Goal: Task Accomplishment & Management: Manage account settings

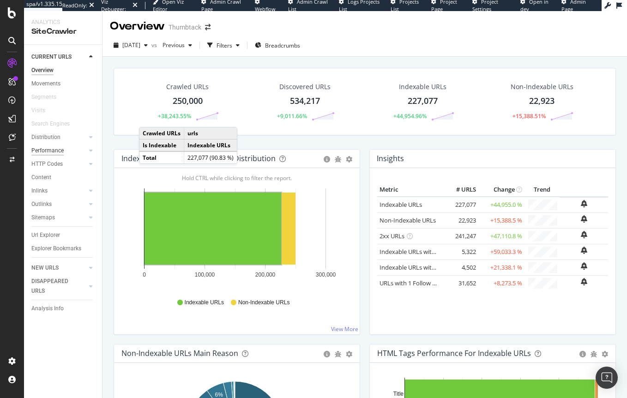
click at [51, 151] on div "Performance" at bounding box center [47, 151] width 32 height 10
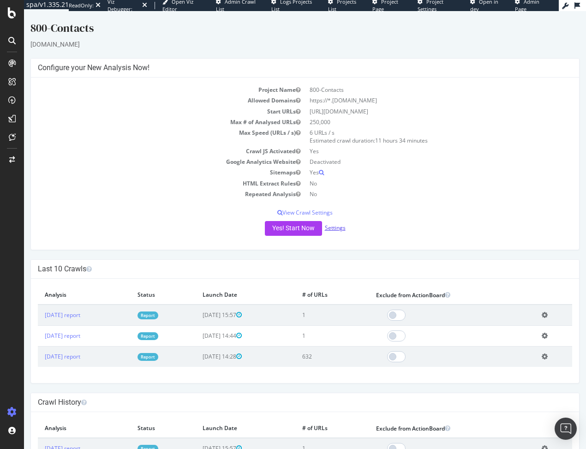
click at [325, 230] on link "Settings" at bounding box center [335, 228] width 21 height 8
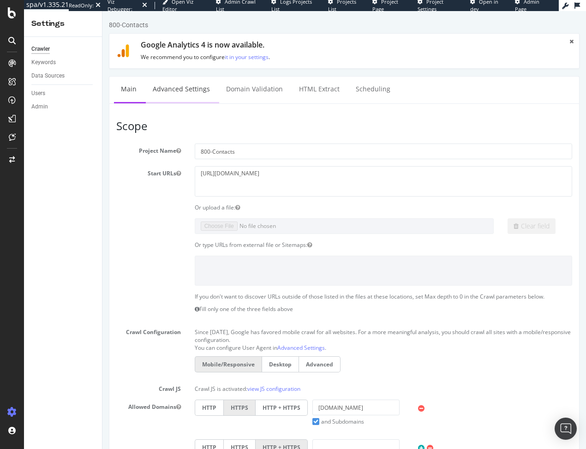
click at [183, 88] on link "Advanced Settings" at bounding box center [181, 89] width 71 height 25
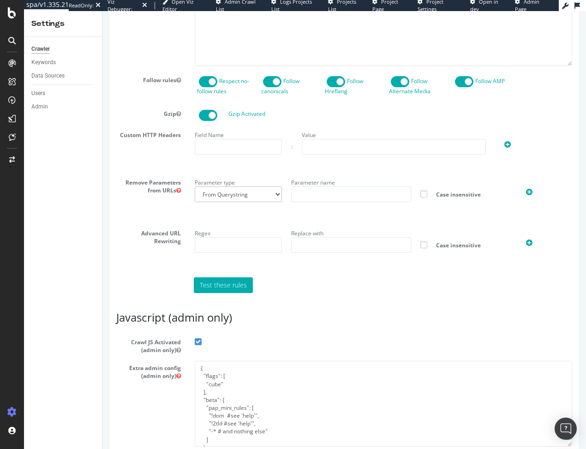
scroll to position [621, 0]
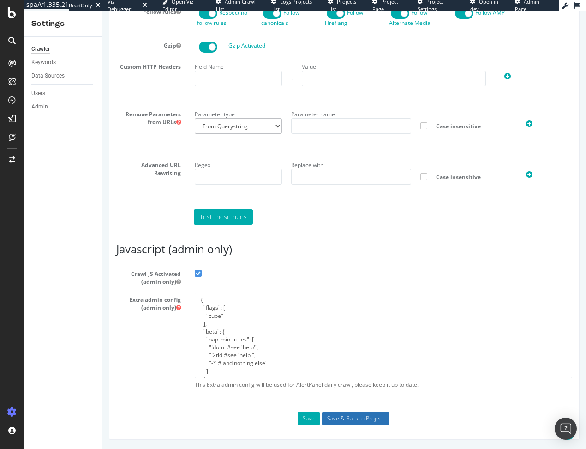
click at [356, 418] on input "Save & Back to Project" at bounding box center [355, 419] width 67 height 14
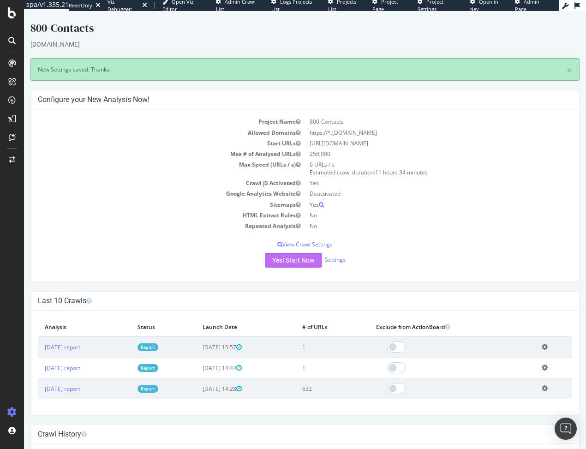
click at [285, 258] on button "Yes! Start Now" at bounding box center [293, 260] width 57 height 15
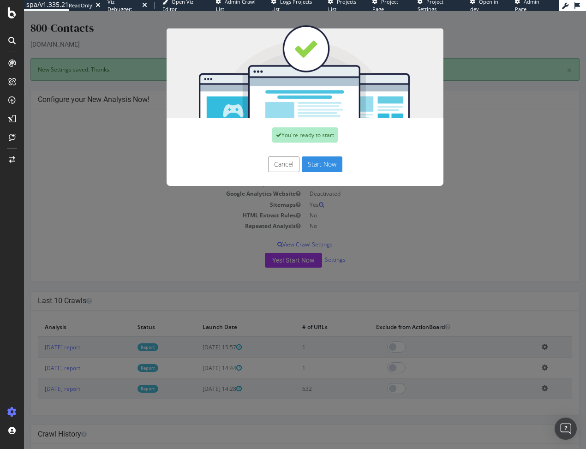
click at [317, 163] on button "Start Now" at bounding box center [322, 165] width 41 height 16
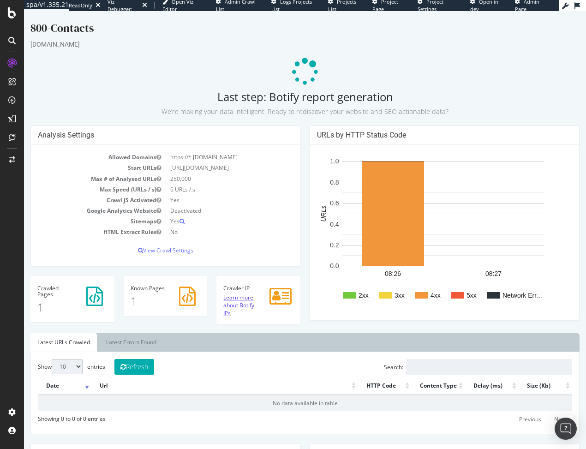
click at [235, 308] on link "Learn more about Botify IPs" at bounding box center [238, 306] width 31 height 24
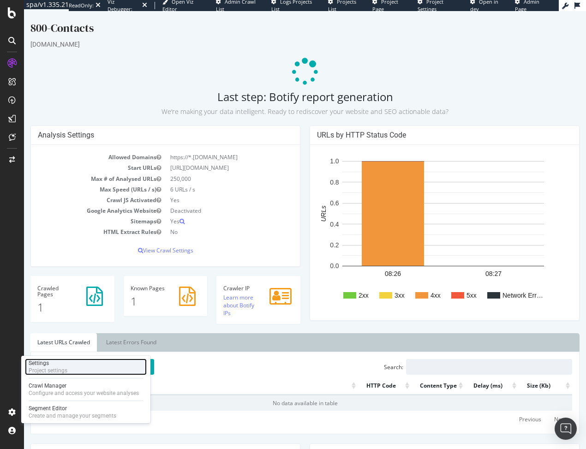
click at [35, 369] on div "Project settings" at bounding box center [48, 370] width 39 height 7
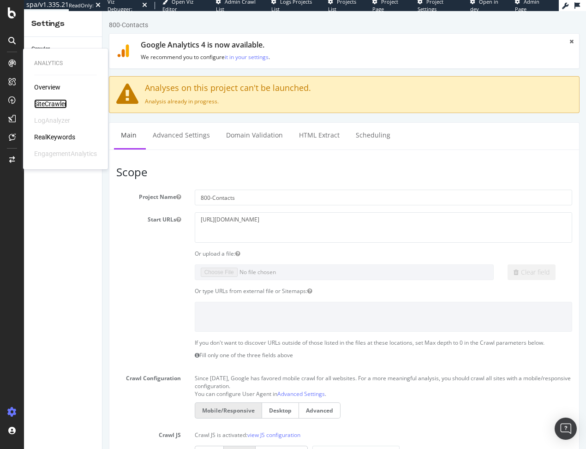
click at [39, 106] on div "SiteCrawler" at bounding box center [50, 103] width 33 height 9
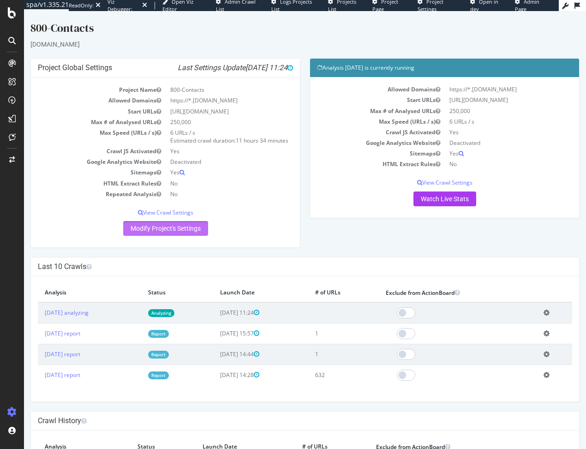
click at [166, 236] on link "Modify Project's Settings" at bounding box center [165, 228] width 85 height 15
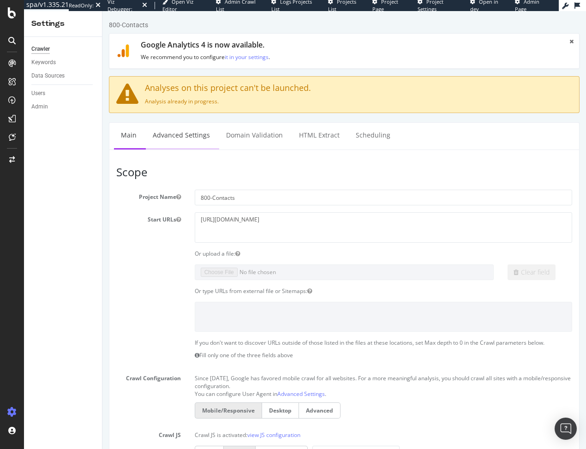
click at [177, 137] on link "Advanced Settings" at bounding box center [181, 135] width 71 height 25
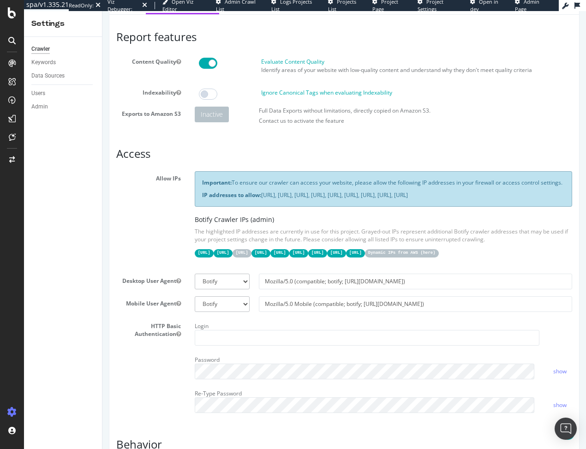
scroll to position [139, 0]
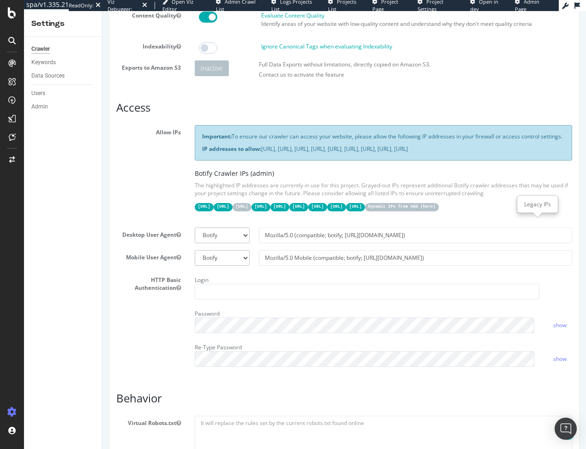
drag, startPoint x: 194, startPoint y: 223, endPoint x: 557, endPoint y: 222, distance: 362.5
click at [557, 211] on div "31.41.37.0/24 44.206.2.192/26 15.235.106.96/27 52.6.26.195/32 52.203.178.227/32…" at bounding box center [384, 206] width 378 height 9
copy div "31.41.37.0/24 44.206.2.192/26 15.235.106.96/27 52.6.26.195/32 52.203.178.227/32…"
click at [164, 170] on div "Allow IPs Important: To ensure our crawler can access your website, please allo…" at bounding box center [344, 172] width 470 height 95
drag, startPoint x: 338, startPoint y: 166, endPoint x: 262, endPoint y: 158, distance: 76.5
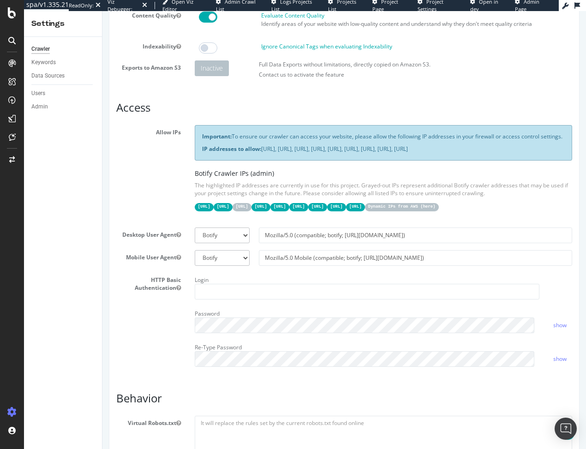
click at [262, 153] on p "IP addresses to allow: 31.41.37.0/24, 44.206.2.192/26, 15.235.106.96/27, 52.6.2…" at bounding box center [383, 149] width 363 height 8
click at [245, 243] on select "Botify Googlebot Chrome Firefox Edge Custom" at bounding box center [222, 236] width 55 height 16
select select "Mozilla/5.0 (compatible; Googlebot/2.1; +[URL][DOMAIN_NAME])"
click at [195, 241] on select "Botify Googlebot Chrome Firefox Edge Custom" at bounding box center [222, 236] width 55 height 16
type input "Mozilla/5.0 (compatible; Googlebot/2.1; +[URL][DOMAIN_NAME])"
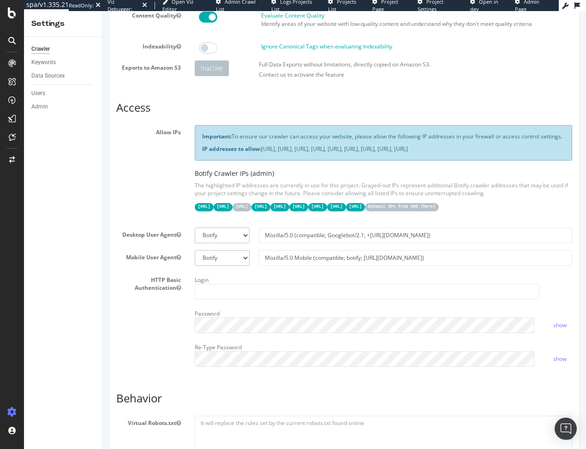
click at [232, 266] on select "Botify Googlebot Safari iPhone Safari iPad Chrome Android Custom" at bounding box center [222, 258] width 55 height 16
select select "Mozilla/5.0 (Linux; Android 6.0.1; Nexus 5X Build/MMB29P) AppleWebKit/537.36 (K…"
click at [195, 263] on select "Botify Googlebot Safari iPhone Safari iPad Chrome Android Custom" at bounding box center [222, 258] width 55 height 16
type input "Mozilla/5.0 (Linux; Android 6.0.1; Nexus 5X Build/MMB29P) AppleWebKit/537.36 (K…"
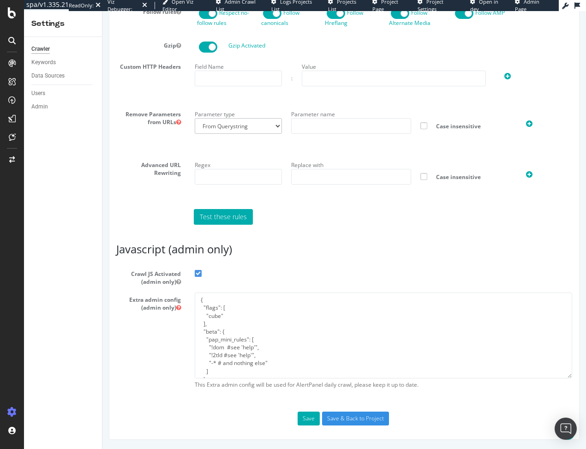
scroll to position [667, 0]
click at [348, 418] on input "Save & Back to Project" at bounding box center [355, 419] width 67 height 14
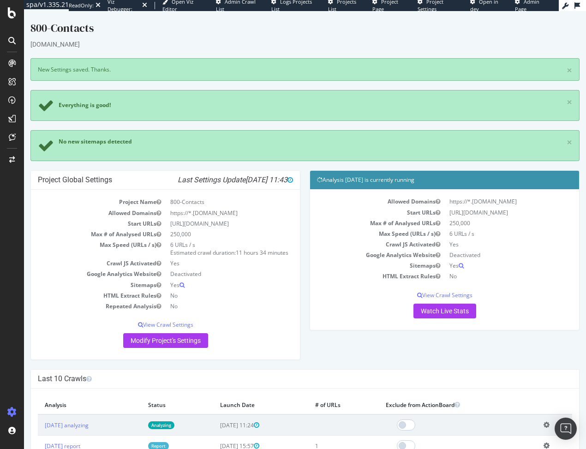
click at [404, 29] on div "800-Contacts" at bounding box center [304, 29] width 549 height 19
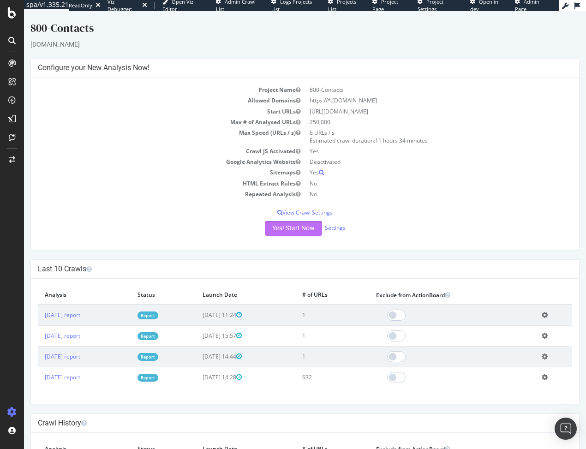
click at [300, 228] on button "Yes! Start Now" at bounding box center [293, 228] width 57 height 15
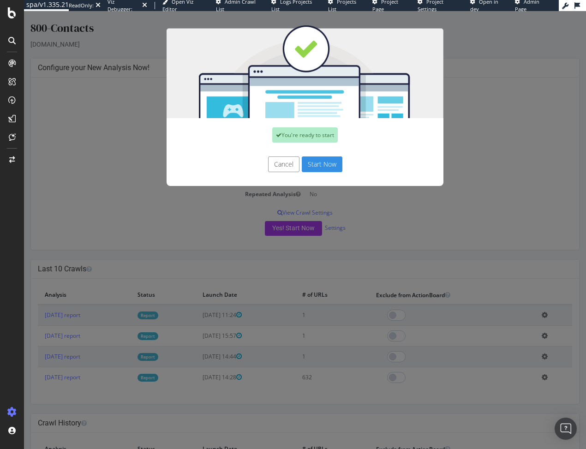
click at [318, 166] on button "Start Now" at bounding box center [322, 165] width 41 height 16
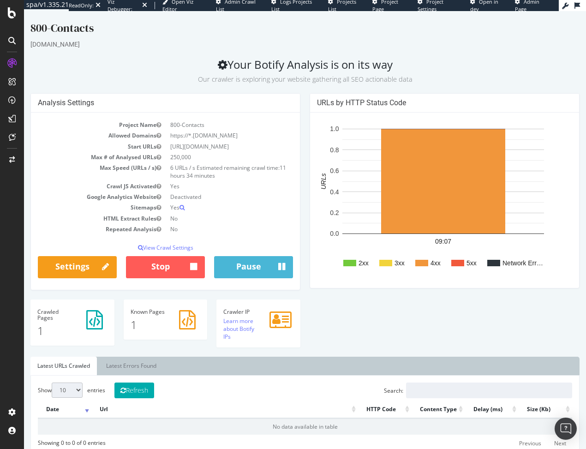
click at [379, 336] on div "Analysis Settings Project Name 800-Contacts Allowed Domains https://*.[DOMAIN_N…" at bounding box center [305, 225] width 559 height 264
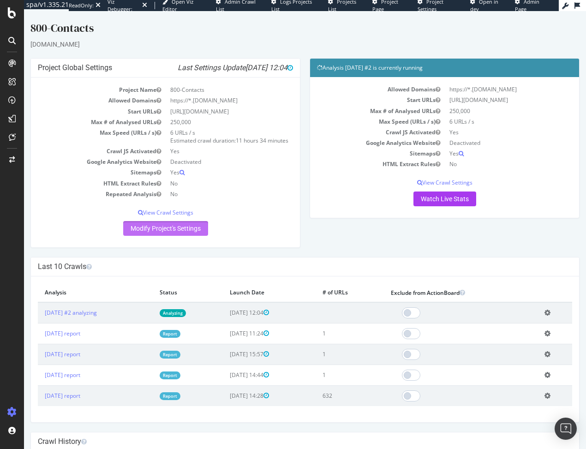
click at [144, 236] on link "Modify Project's Settings" at bounding box center [165, 228] width 85 height 15
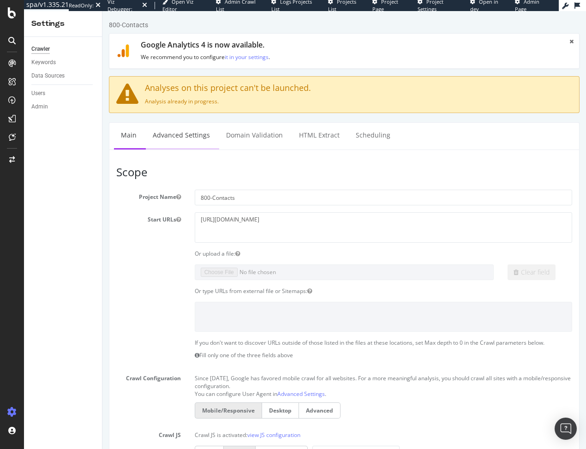
click at [172, 143] on link "Advanced Settings" at bounding box center [181, 135] width 71 height 25
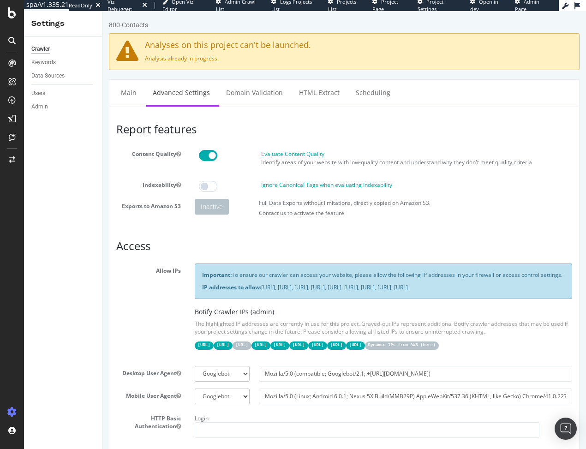
scroll to position [46, 0]
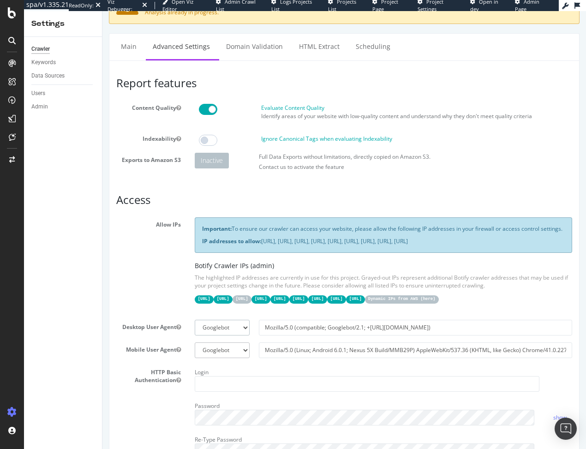
click at [237, 336] on select "Botify Googlebot Chrome Firefox Edge Custom" at bounding box center [222, 328] width 55 height 16
select select "Mozilla/5.0 (compatible; botify; [URL][DOMAIN_NAME])"
click at [195, 333] on select "Botify Googlebot Chrome Firefox Edge Custom" at bounding box center [222, 328] width 55 height 16
type input "Mozilla/5.0 (compatible; botify; [URL][DOMAIN_NAME])"
click at [239, 358] on select "Botify Googlebot Safari iPhone Safari iPad Chrome Android Custom" at bounding box center [222, 351] width 55 height 16
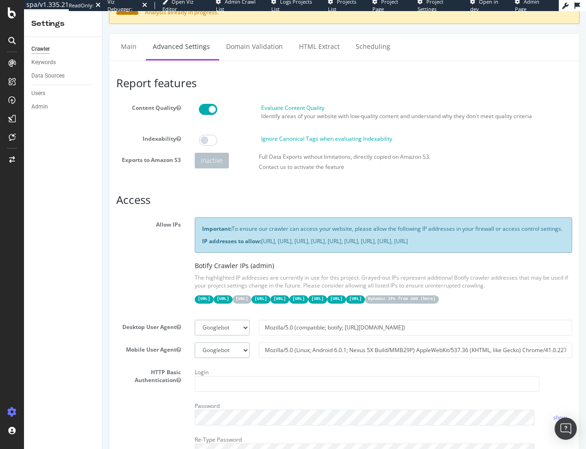
select select "Mozilla/5.0 Mobile (compatible; botify; [URL][DOMAIN_NAME])"
click at [195, 356] on select "Botify Googlebot Safari iPhone Safari iPad Chrome Android Custom" at bounding box center [222, 351] width 55 height 16
type input "Mozilla/5.0 Mobile (compatible; botify; [URL][DOMAIN_NAME])"
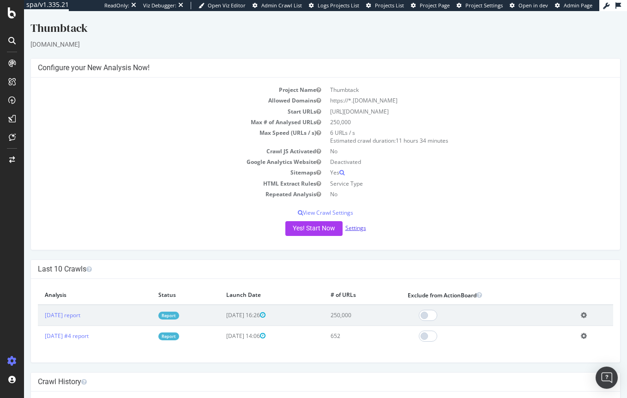
click at [353, 228] on link "Settings" at bounding box center [355, 228] width 21 height 8
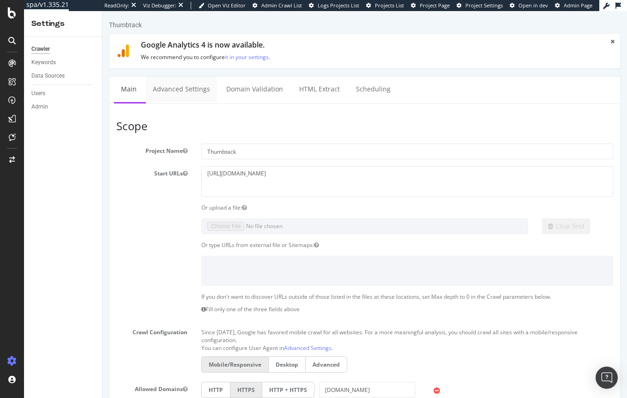
drag, startPoint x: 175, startPoint y: 93, endPoint x: 173, endPoint y: 269, distance: 175.5
click at [176, 93] on link "Advanced Settings" at bounding box center [181, 89] width 71 height 25
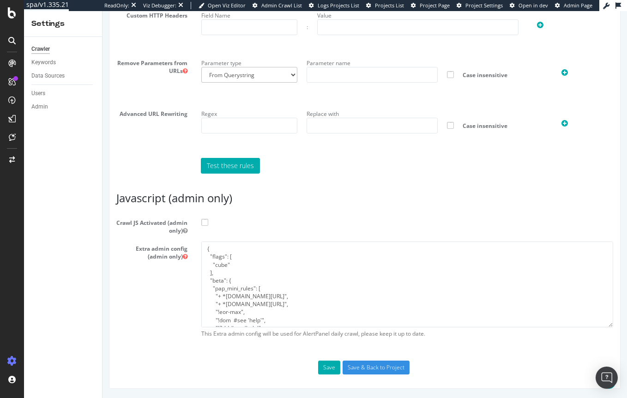
scroll to position [664, 0]
click at [204, 220] on span at bounding box center [204, 222] width 7 height 7
click at [103, 11] on input "Crawl JS Activated (admin only)" at bounding box center [103, 11] width 0 height 0
click at [368, 367] on input "Save & Back to Project" at bounding box center [376, 368] width 67 height 14
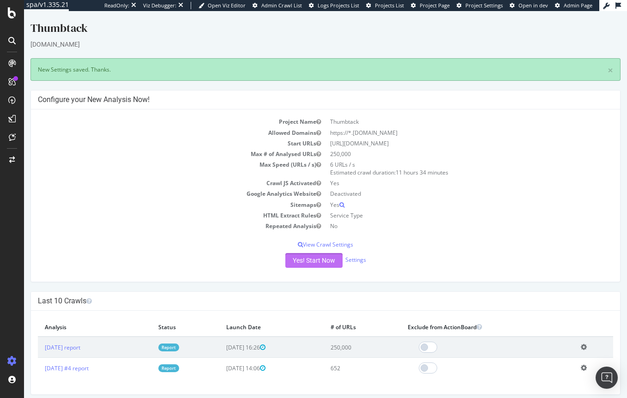
click at [299, 257] on button "Yes! Start Now" at bounding box center [313, 260] width 57 height 15
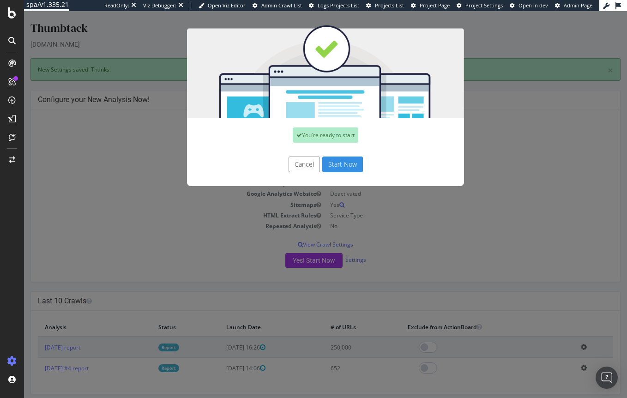
click at [345, 163] on button "Start Now" at bounding box center [342, 165] width 41 height 16
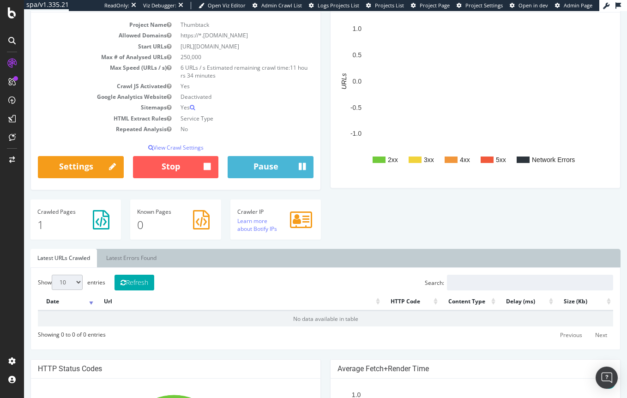
scroll to position [92, 0]
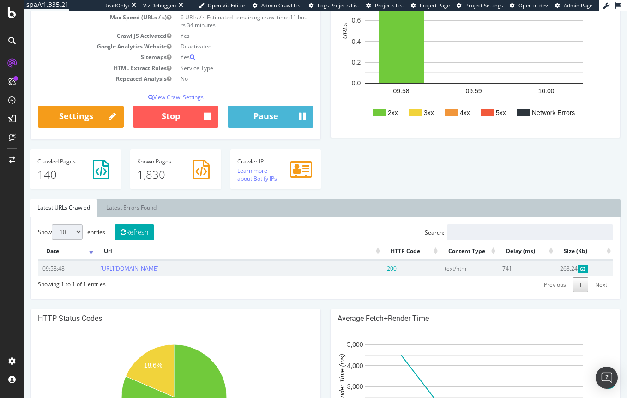
scroll to position [92, 0]
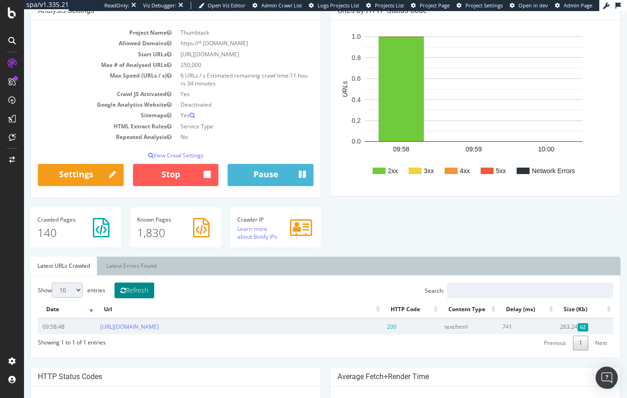
click at [139, 290] on button "Refresh" at bounding box center [135, 291] width 40 height 16
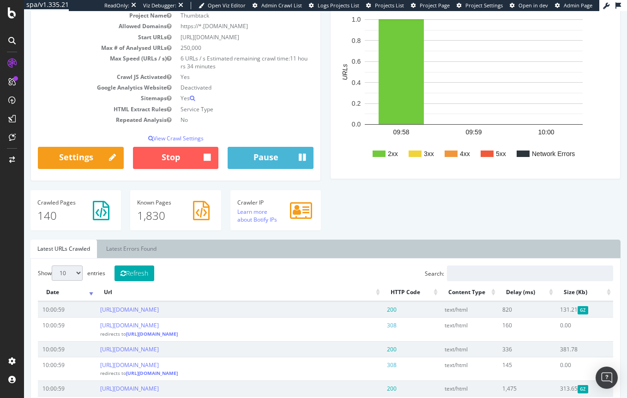
scroll to position [0, 0]
